Goal: Information Seeking & Learning: Learn about a topic

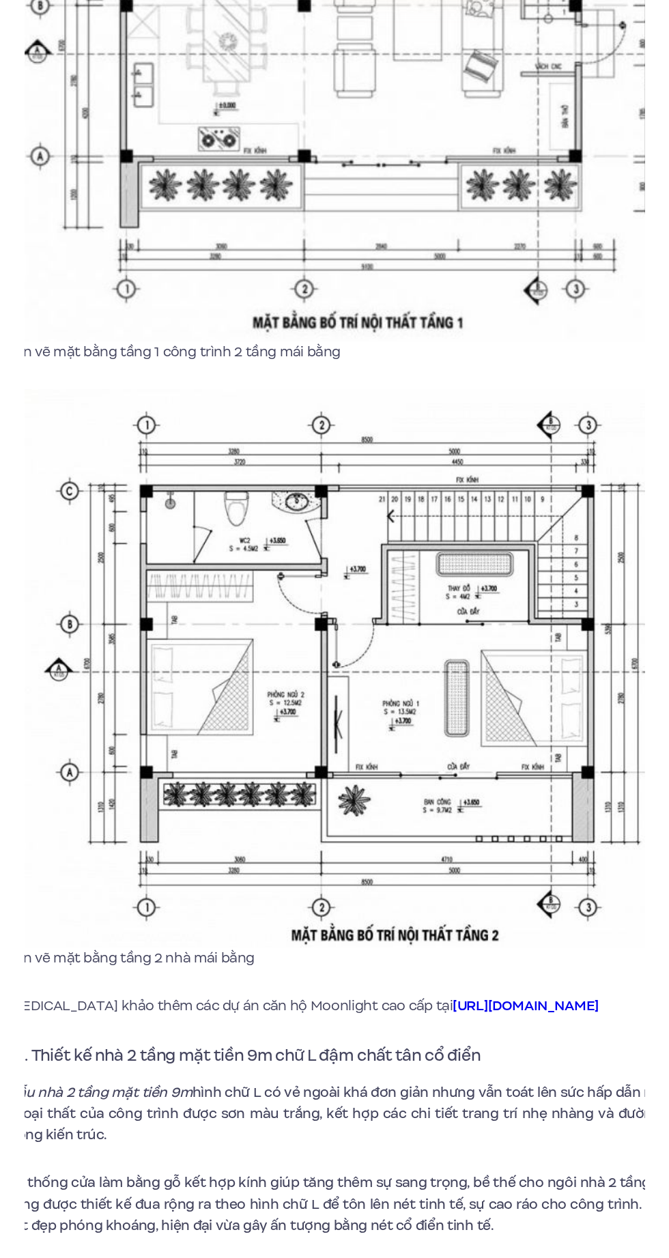
scroll to position [1393, 0]
